Goal: Information Seeking & Learning: Find specific fact

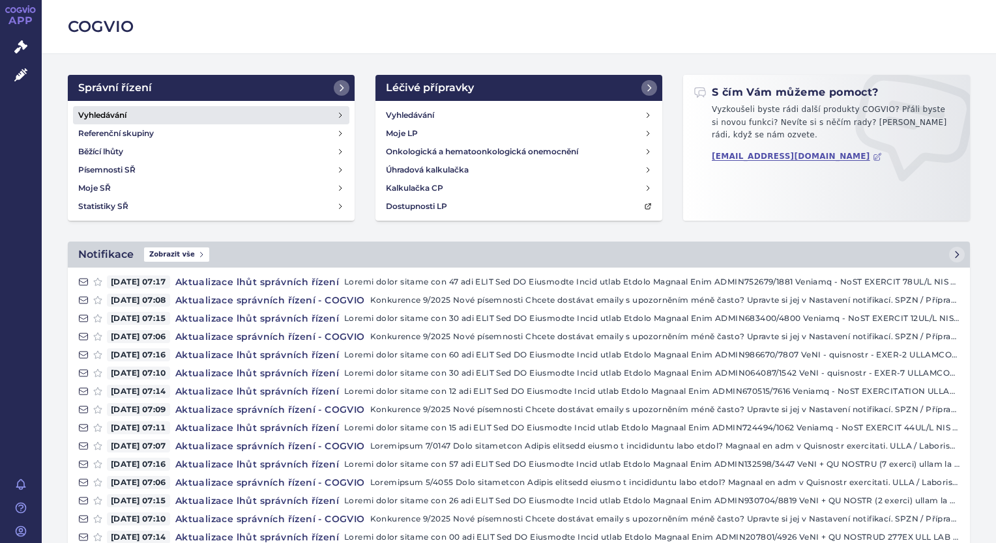
click at [161, 110] on link "Vyhledávání" at bounding box center [211, 115] width 276 height 18
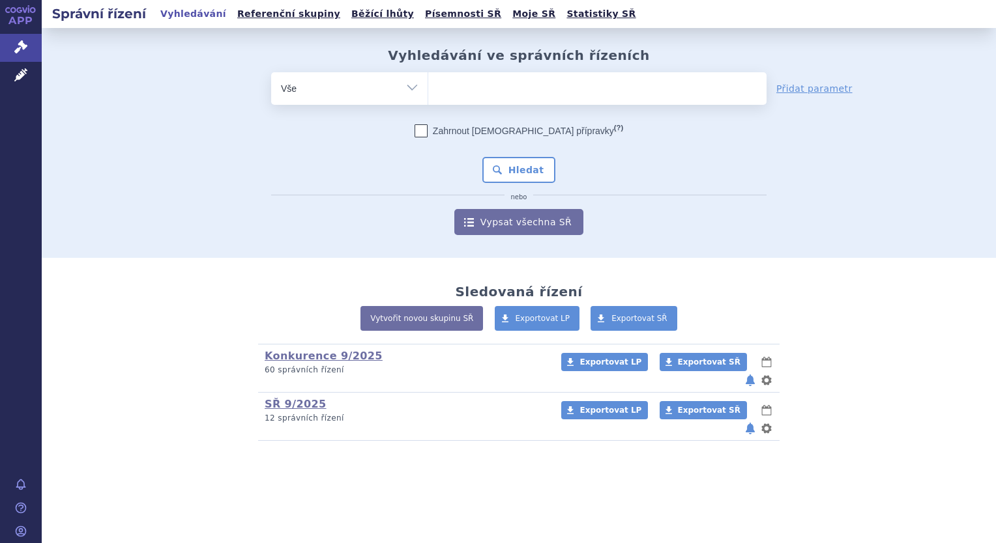
click at [538, 78] on ul at bounding box center [597, 85] width 338 height 27
click at [428, 78] on select at bounding box center [427, 88] width 1 height 33
click at [531, 100] on span at bounding box center [597, 88] width 338 height 33
click at [428, 100] on select at bounding box center [427, 88] width 1 height 33
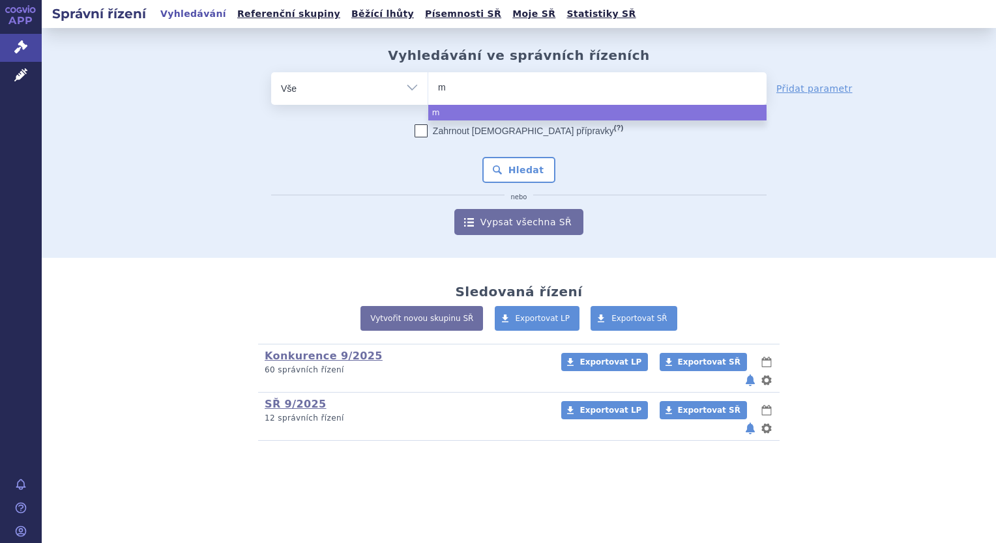
type input "mo"
type input "moun"
type input "mounja"
type input "mounjaro"
select select "mounjaro"
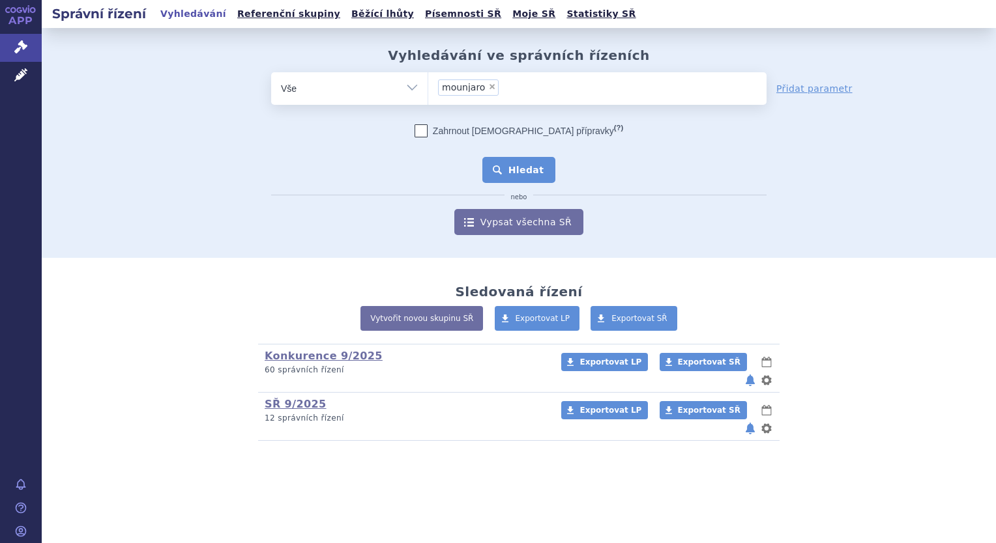
click at [536, 163] on button "Hledat" at bounding box center [519, 170] width 74 height 26
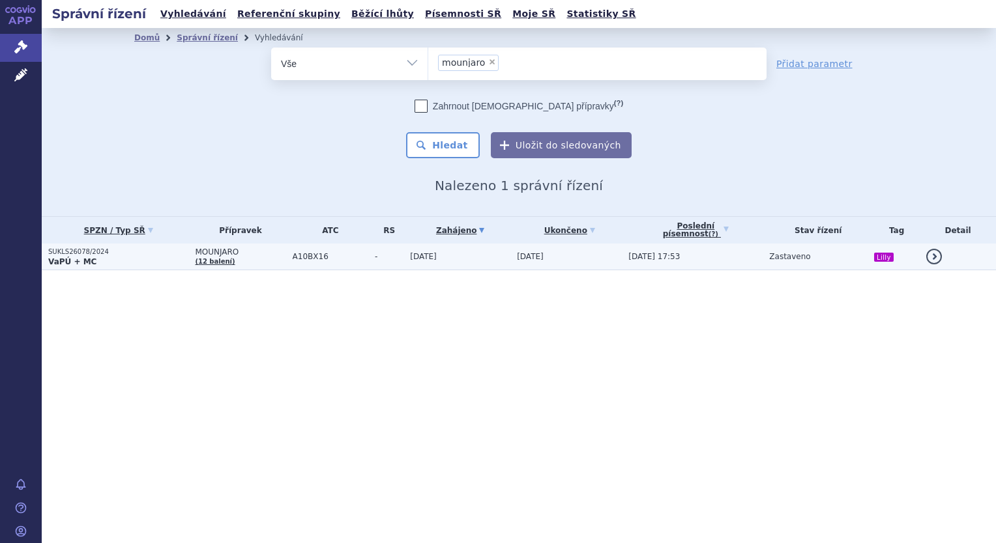
click at [134, 253] on p "SUKLS26078/2024" at bounding box center [118, 252] width 140 height 9
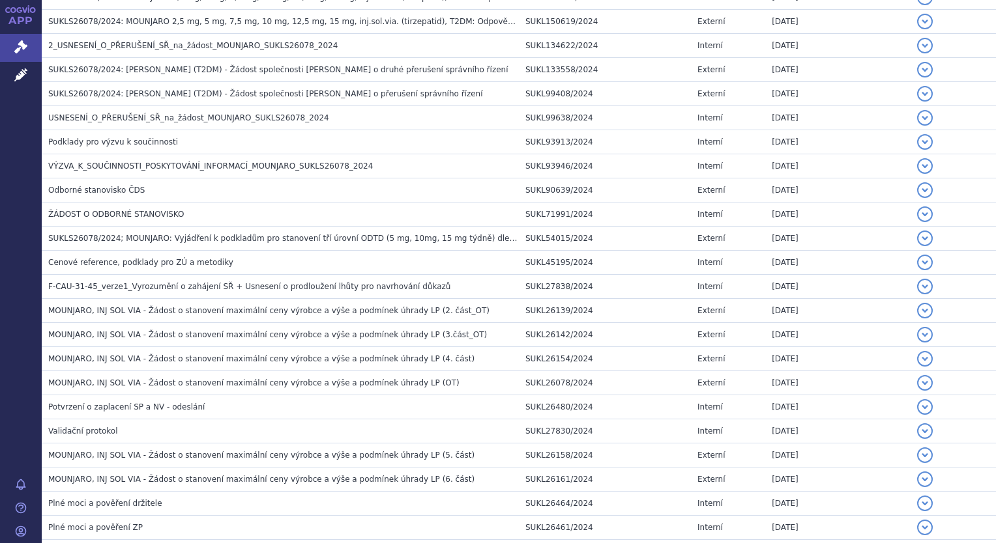
scroll to position [1239, 0]
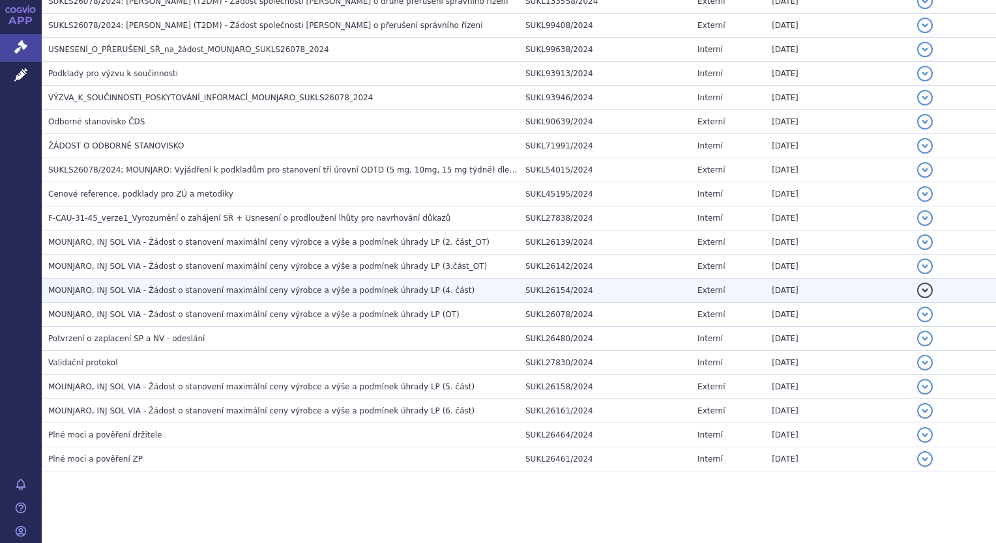
click at [174, 286] on span "MOUNJARO, INJ SOL VIA - Žádost o stanovení maximální ceny výrobce a výše a podm…" at bounding box center [261, 290] width 426 height 9
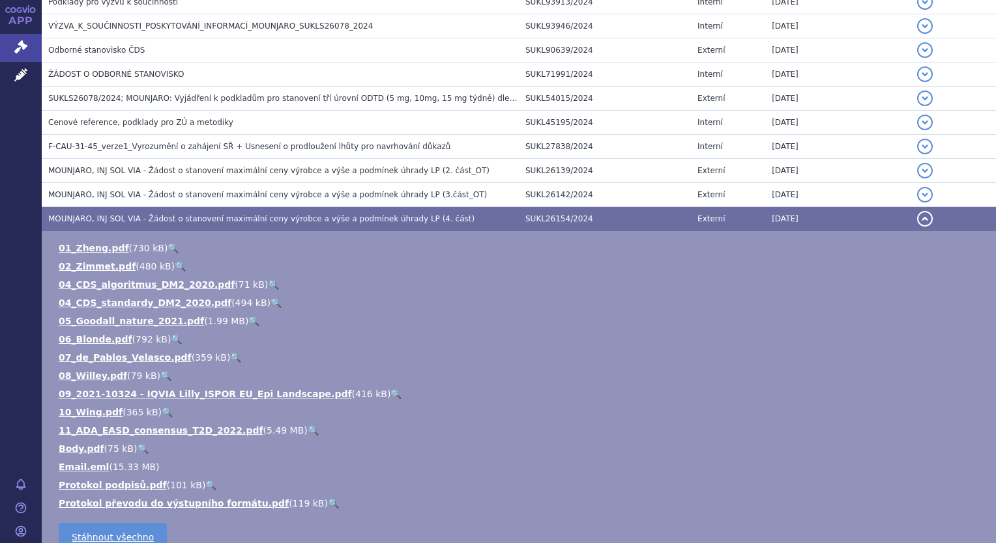
scroll to position [1304, 0]
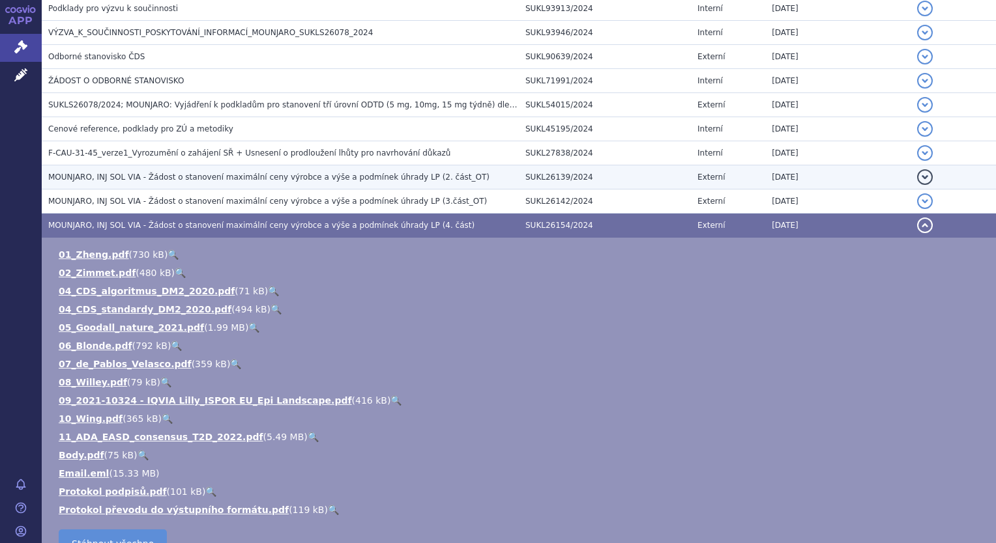
click at [245, 179] on td "MOUNJARO, INJ SOL VIA - Žádost o stanovení maximální ceny výrobce a výše a podm…" at bounding box center [280, 177] width 477 height 24
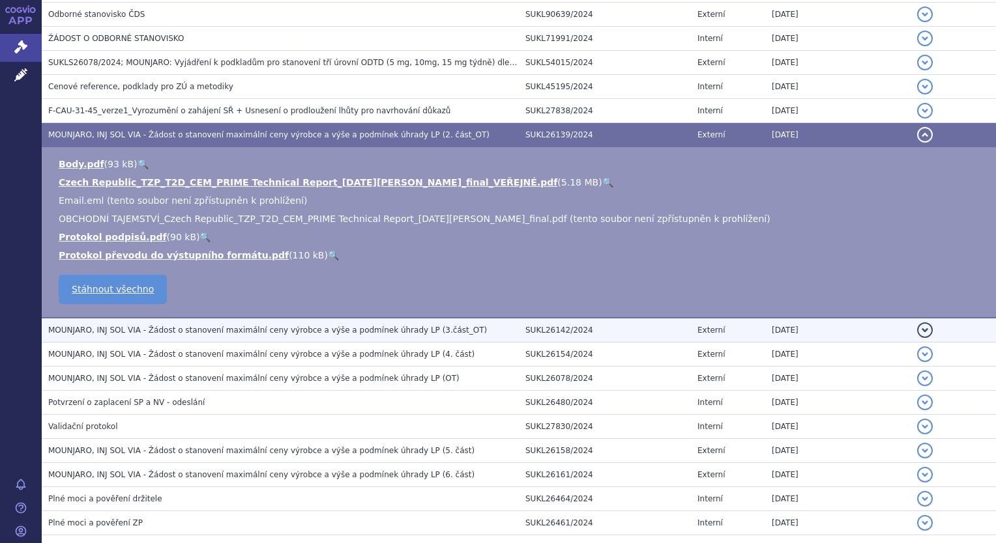
scroll to position [1369, 0]
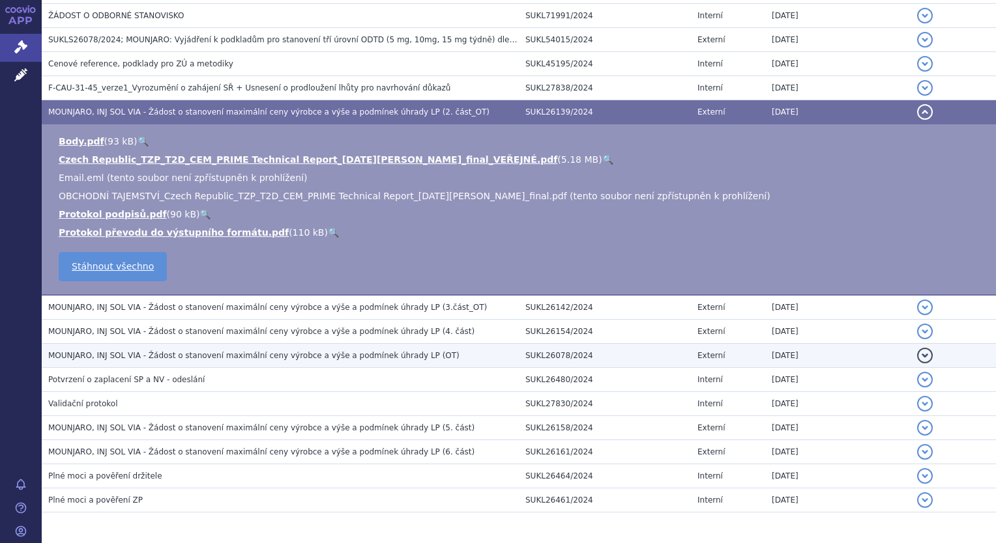
click at [208, 351] on span "MOUNJARO, INJ SOL VIA - Žádost o stanovení maximální ceny výrobce a výše a podm…" at bounding box center [253, 355] width 411 height 9
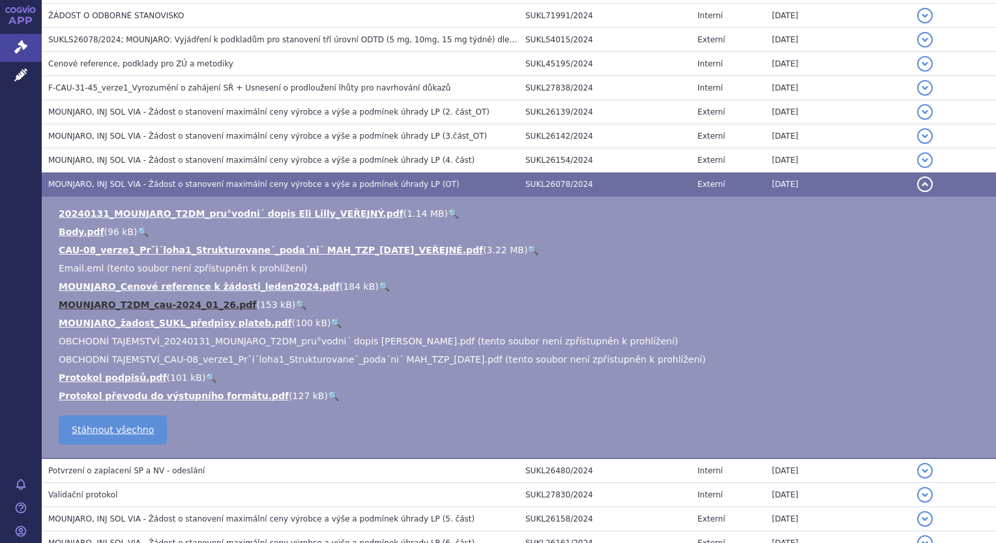
click at [181, 301] on link "MOUNJARO_T2DM_cau-2024_01_26.pdf" at bounding box center [157, 305] width 197 height 10
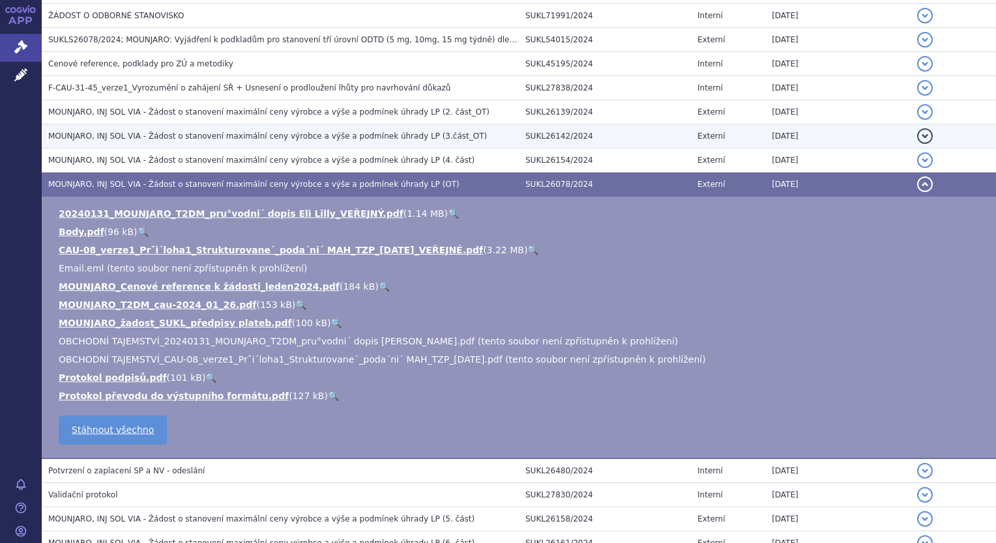
scroll to position [1370, 0]
